Goal: Task Accomplishment & Management: Manage account settings

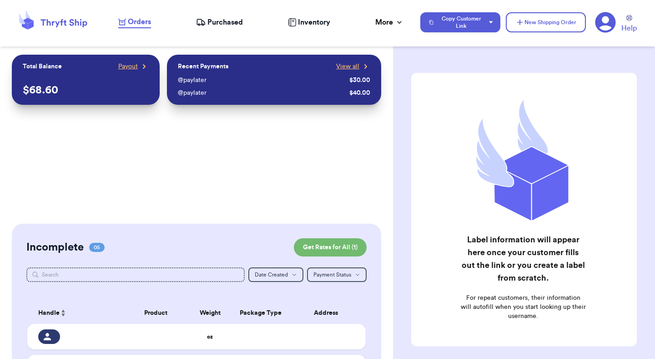
click at [604, 26] on icon at bounding box center [605, 22] width 21 height 21
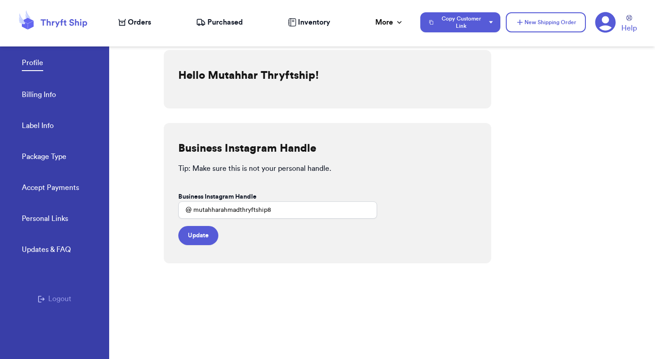
click at [58, 185] on link "Accept Payments" at bounding box center [50, 188] width 57 height 13
